Goal: Information Seeking & Learning: Learn about a topic

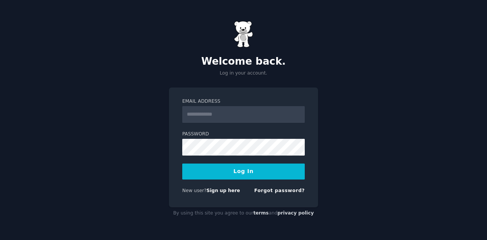
click at [205, 110] on input "Email Address" at bounding box center [243, 114] width 123 height 17
type input "**********"
click at [264, 175] on button "Log In" at bounding box center [243, 171] width 123 height 16
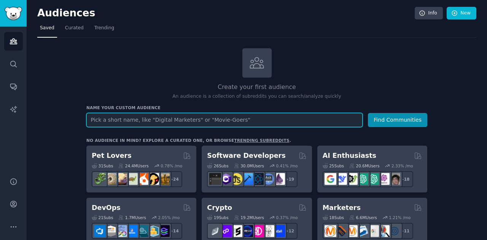
click at [200, 119] on input "text" at bounding box center [224, 120] width 276 height 14
type input "Swimming"
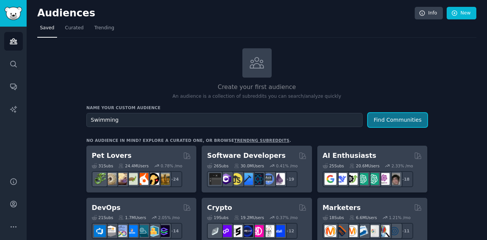
click at [399, 122] on button "Find Communities" at bounding box center [397, 120] width 59 height 14
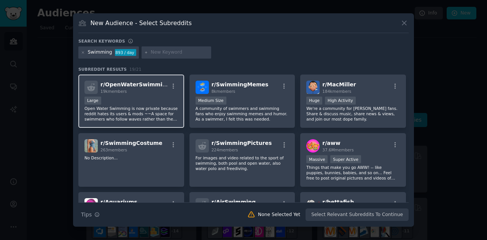
click at [147, 88] on h2 "r/ OpenWaterSwimming 19k members" at bounding box center [135, 87] width 68 height 13
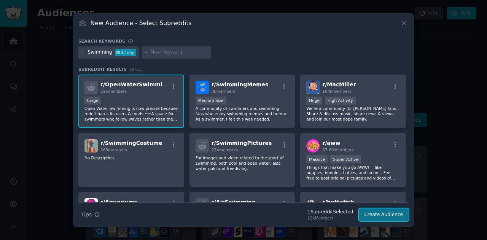
click at [381, 212] on button "Create Audience" at bounding box center [384, 215] width 50 height 13
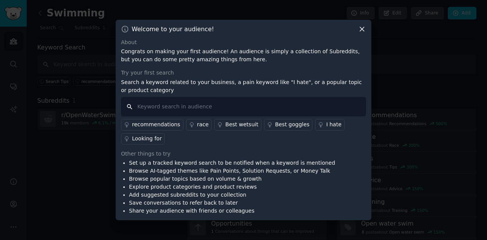
click at [180, 104] on input "text" at bounding box center [243, 106] width 245 height 19
click at [236, 125] on div "Best wetsuit" at bounding box center [241, 125] width 33 height 8
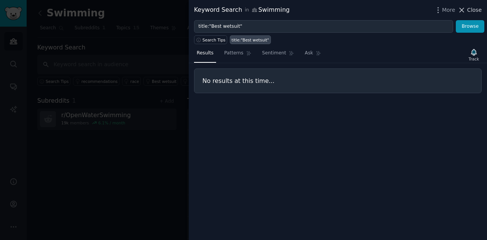
click at [474, 13] on span "Close" at bounding box center [475, 10] width 14 height 8
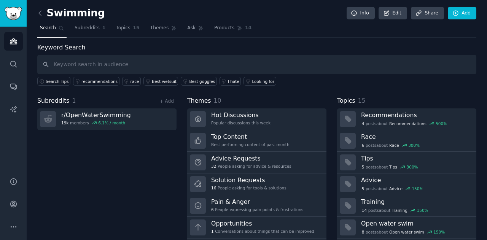
click at [261, 9] on div "Swimming Info Edit Share Add" at bounding box center [256, 15] width 439 height 16
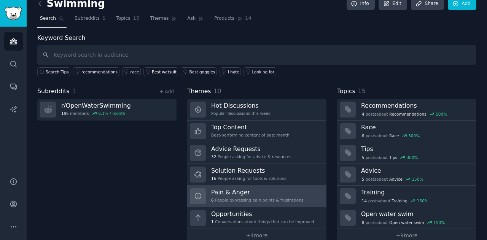
scroll to position [21, 0]
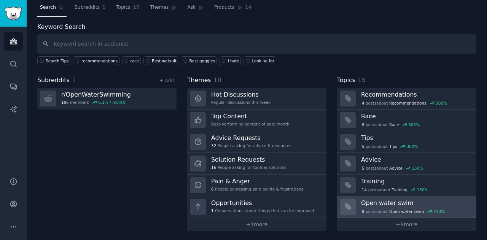
click at [403, 208] on div "8 post s about Open water swim 150 %" at bounding box center [403, 211] width 85 height 7
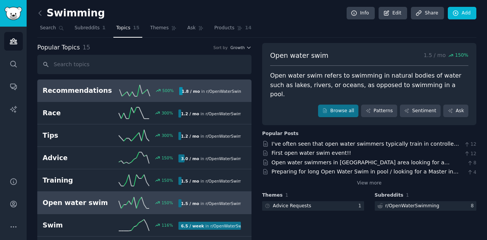
click at [94, 91] on h2 "Recommendations" at bounding box center [77, 91] width 69 height 10
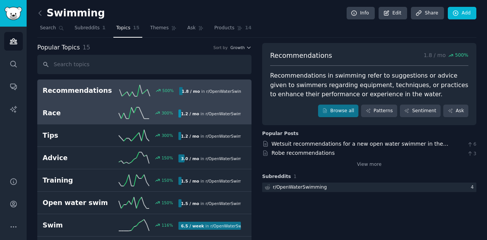
click at [85, 109] on h2 "Race" at bounding box center [77, 114] width 68 height 10
